Goal: Find specific page/section: Find specific page/section

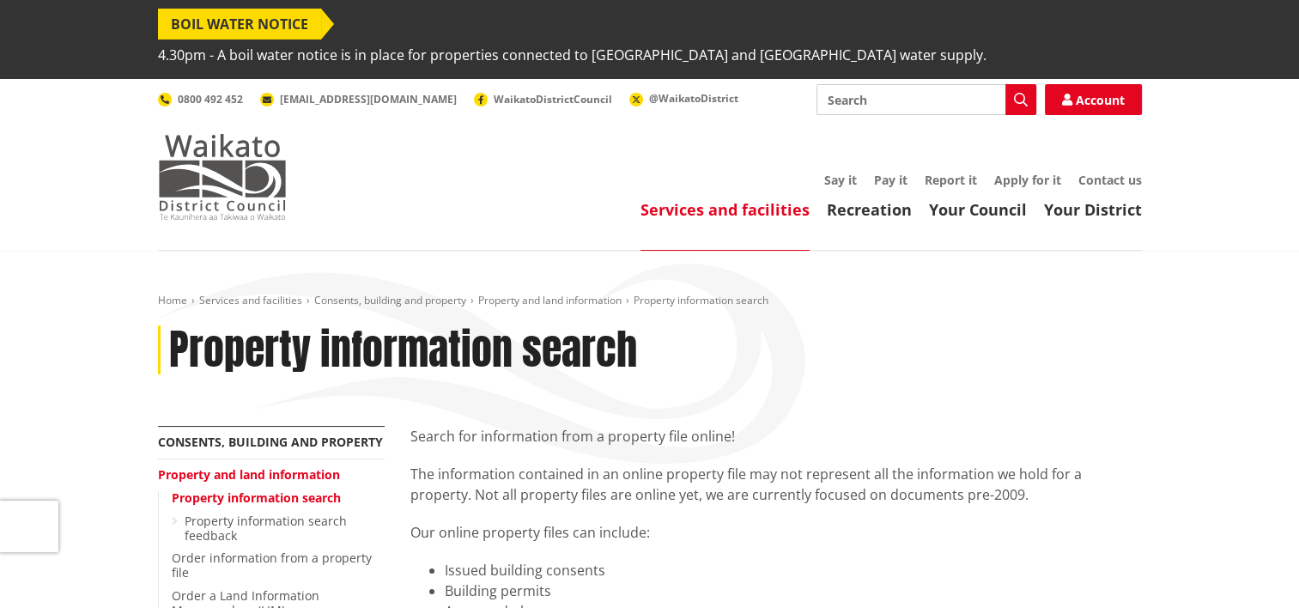
click at [237, 134] on img at bounding box center [222, 177] width 129 height 86
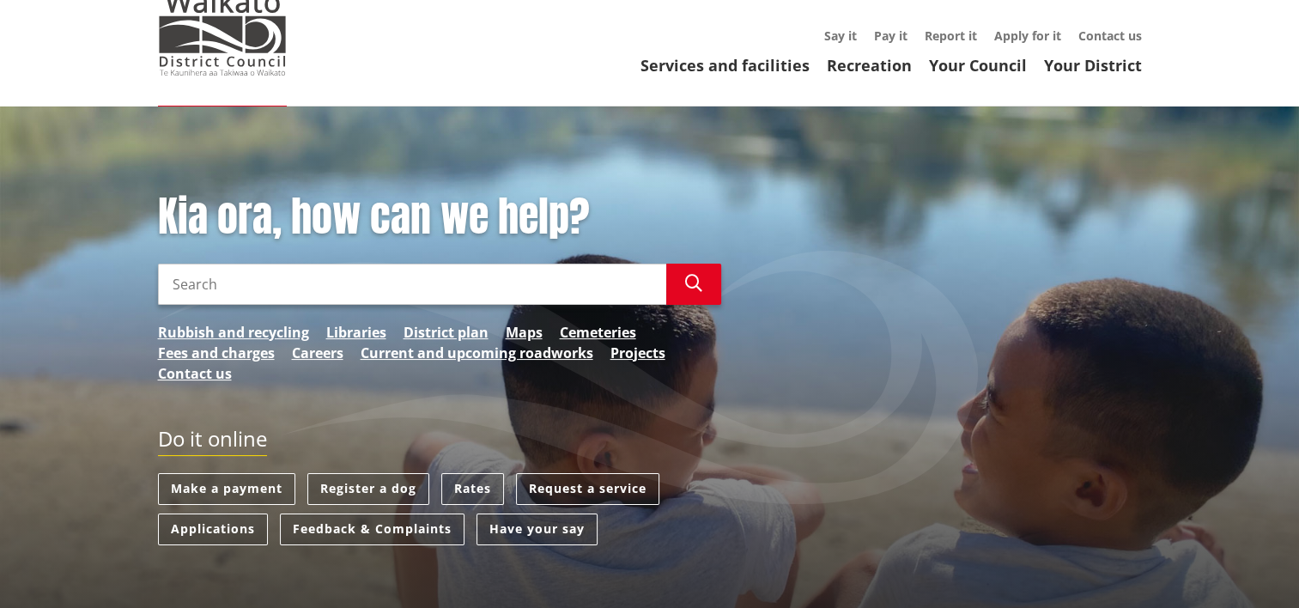
scroll to position [144, 0]
click at [183, 264] on input "Search" at bounding box center [412, 284] width 508 height 41
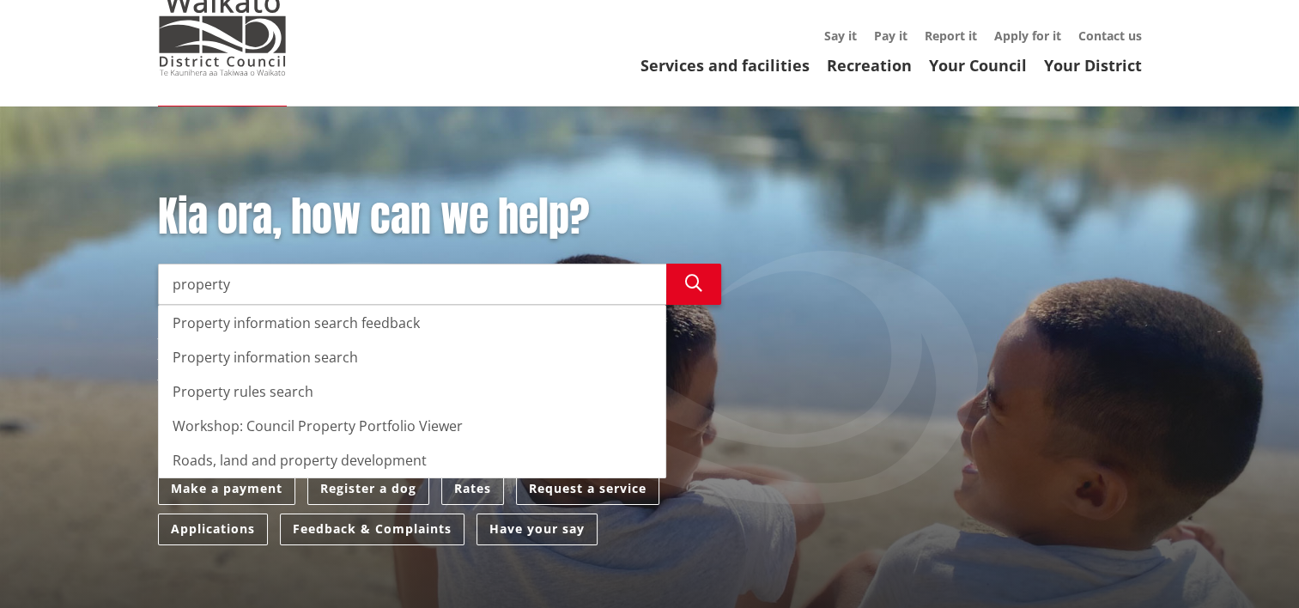
type input "property"
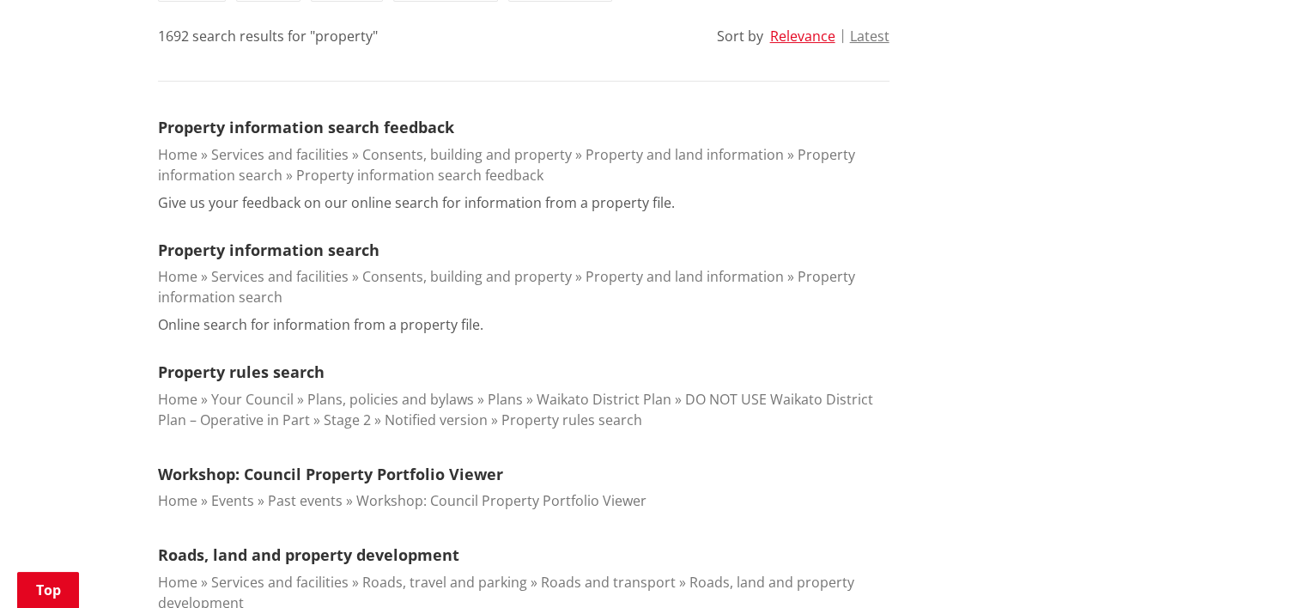
scroll to position [552, 0]
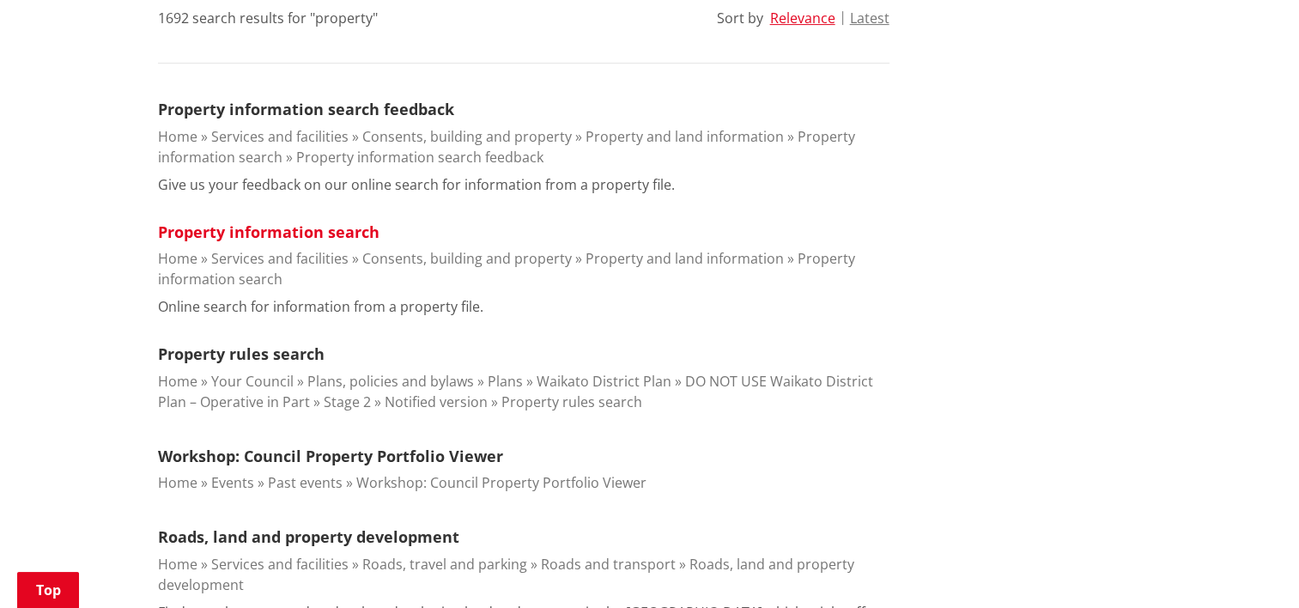
click at [267, 222] on link "Property information search" at bounding box center [269, 232] width 222 height 21
